Goal: Task Accomplishment & Management: Manage account settings

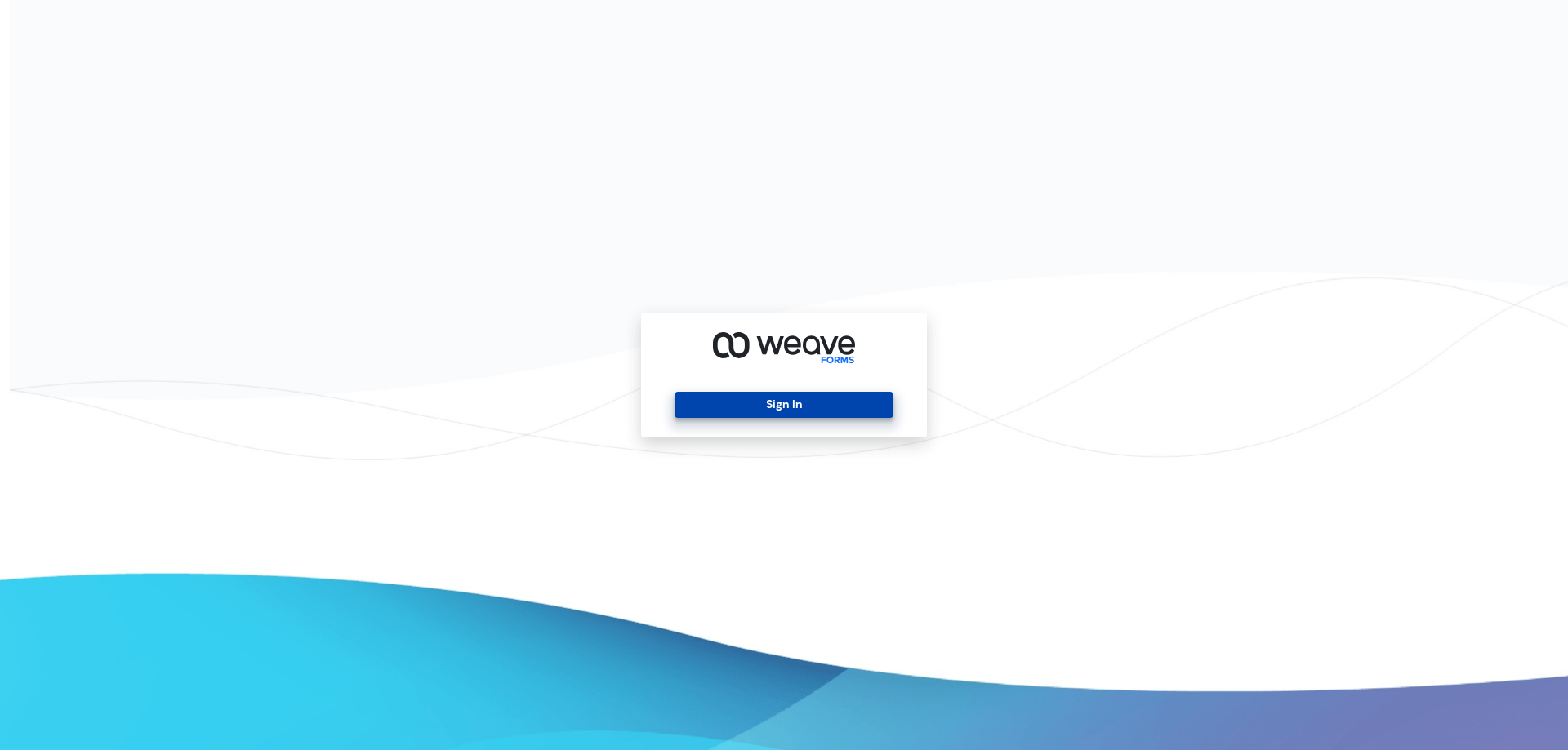
click at [798, 398] on button "Sign In" at bounding box center [784, 405] width 218 height 26
